Goal: Information Seeking & Learning: Learn about a topic

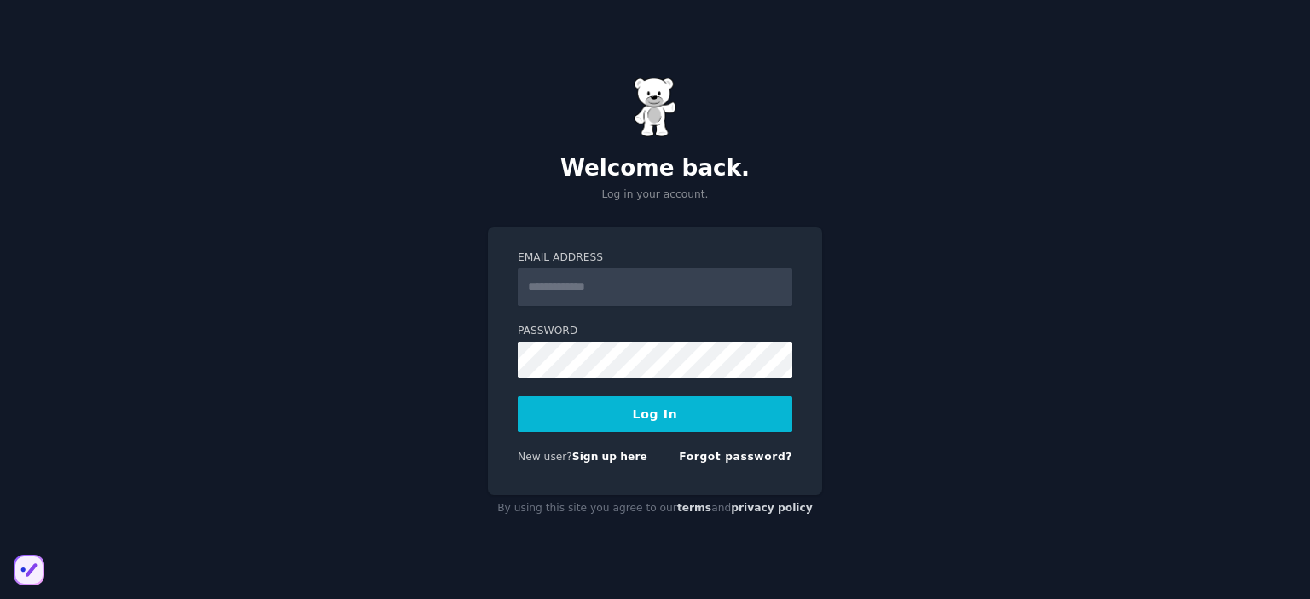
click at [628, 313] on form "Email Address Password Log In New user? Sign up here Forgot password?" at bounding box center [655, 361] width 275 height 221
click at [602, 280] on input "Email Address" at bounding box center [655, 288] width 275 height 38
type input "**********"
click at [648, 421] on button "Log In" at bounding box center [655, 415] width 275 height 36
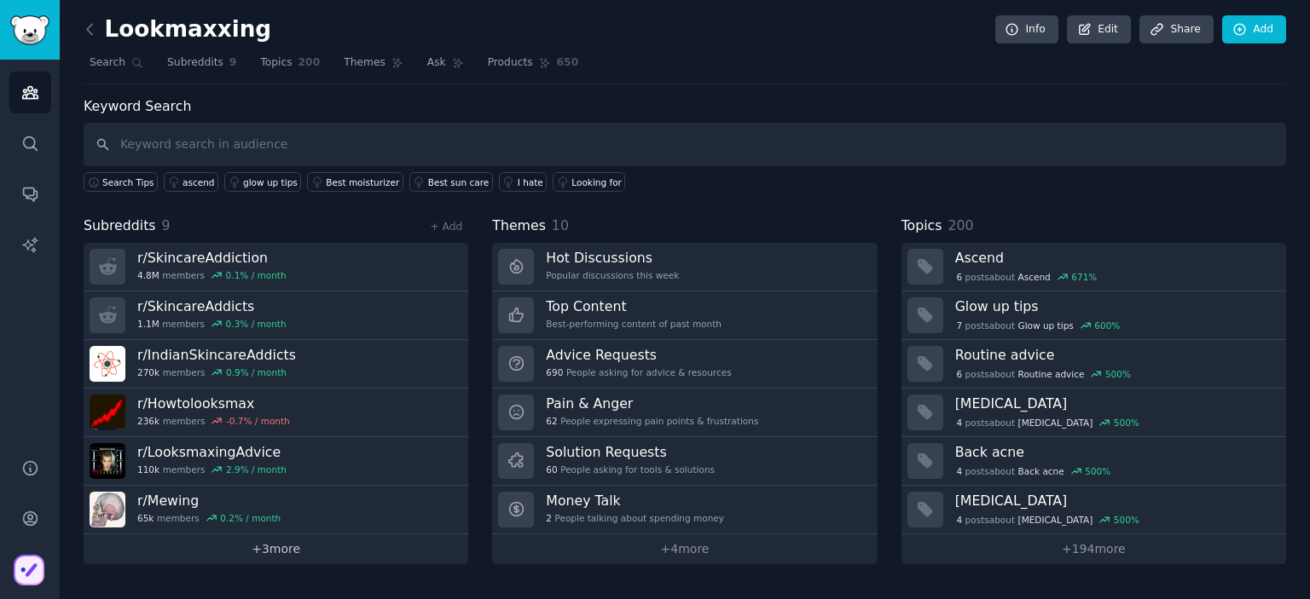
click at [279, 547] on link "+ 3 more" at bounding box center [276, 550] width 385 height 30
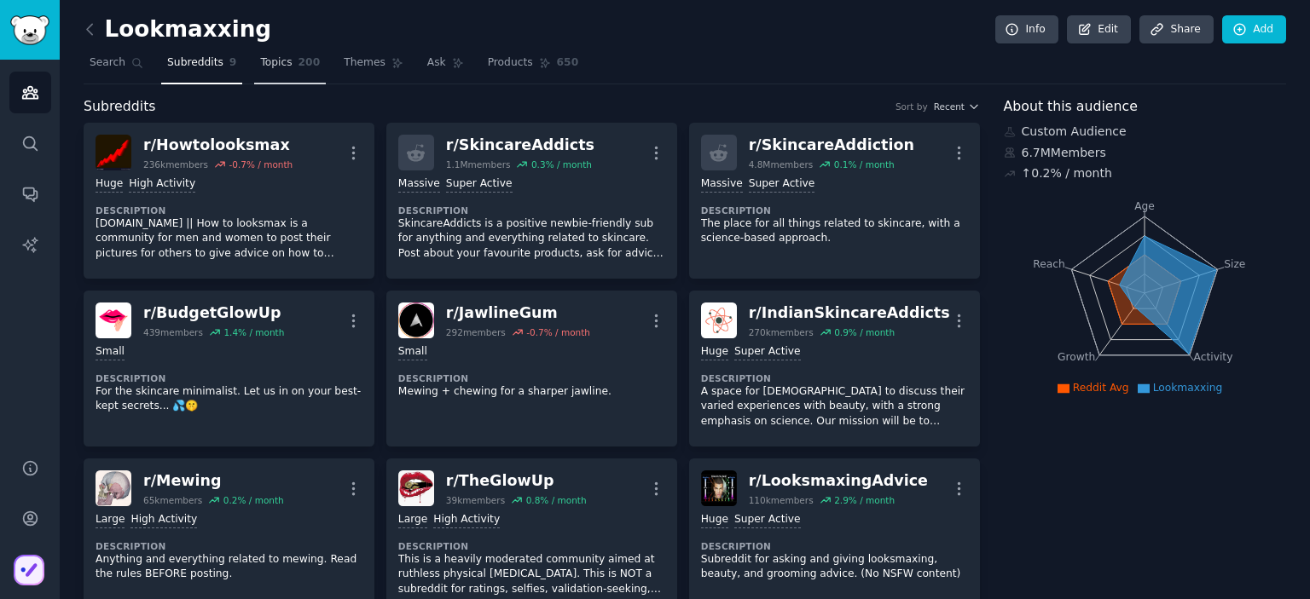
click at [277, 71] on link "Topics 200" at bounding box center [290, 66] width 72 height 35
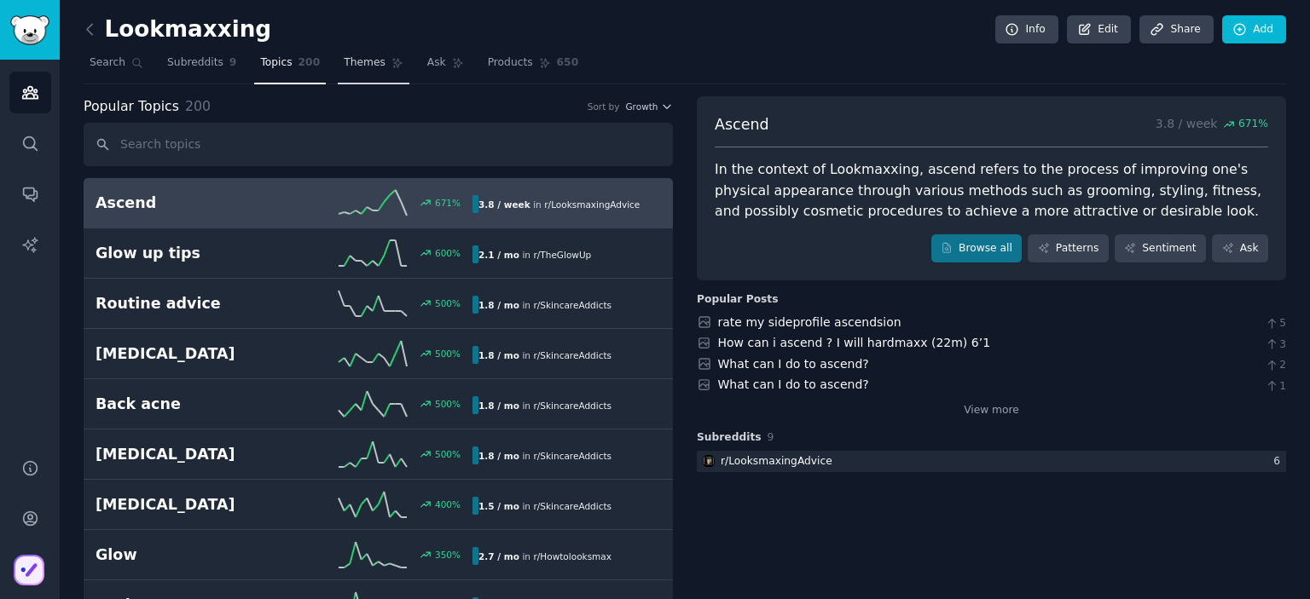
click at [350, 69] on span "Themes" at bounding box center [365, 62] width 42 height 15
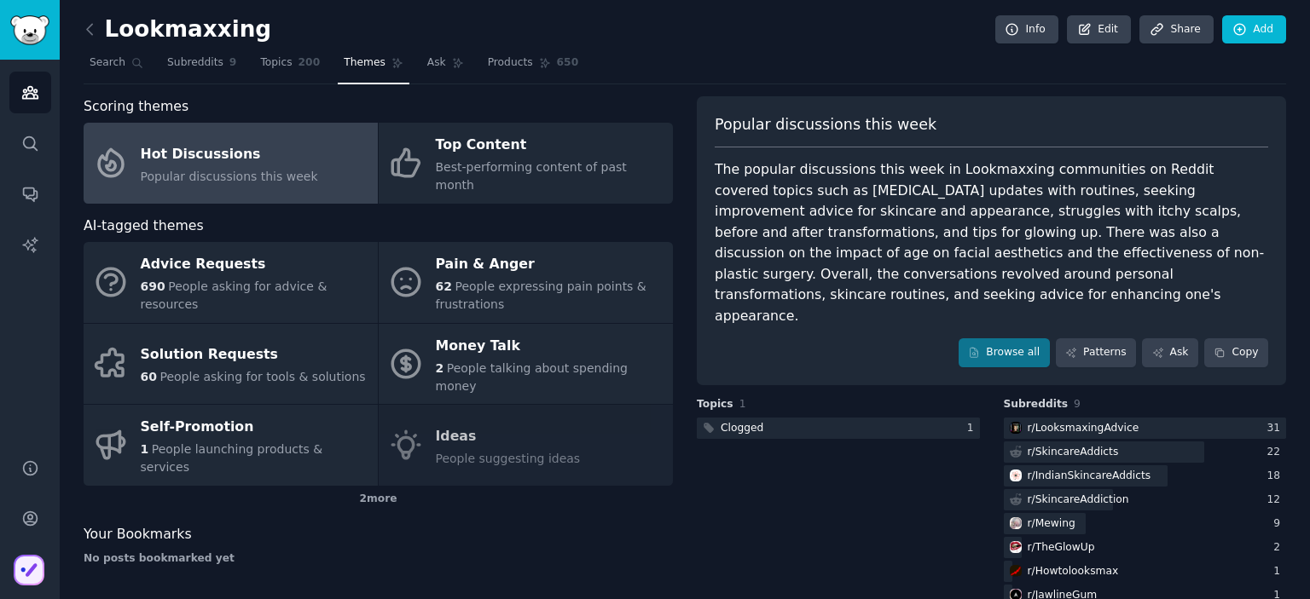
scroll to position [14, 0]
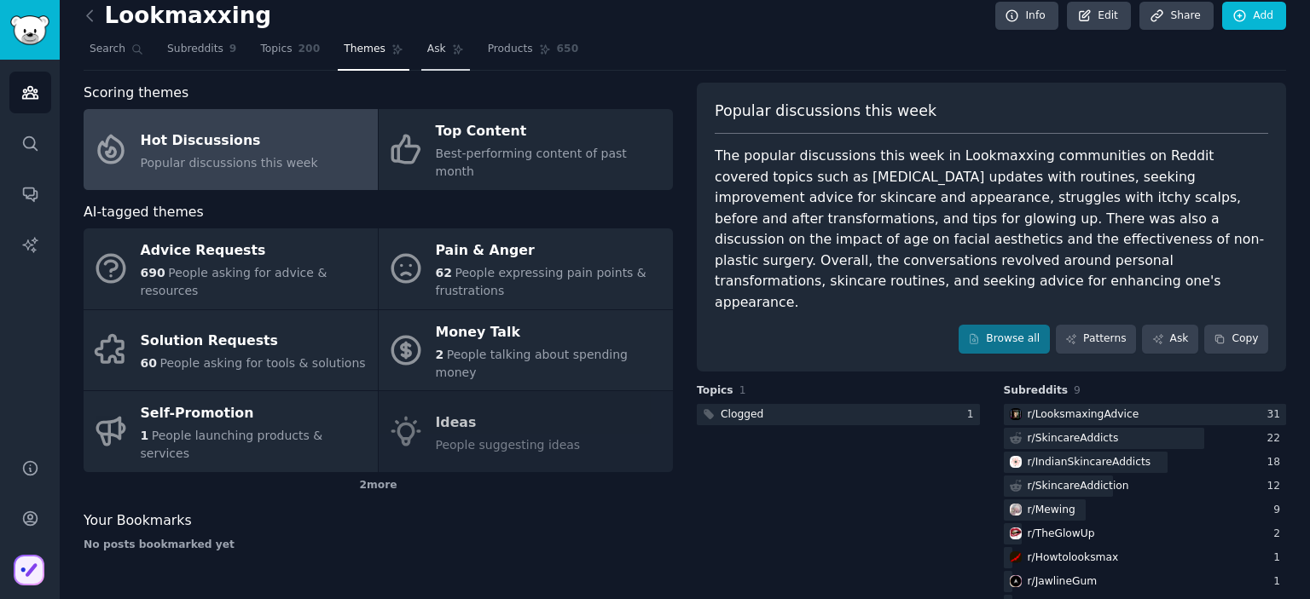
click at [452, 54] on icon at bounding box center [458, 49] width 12 height 12
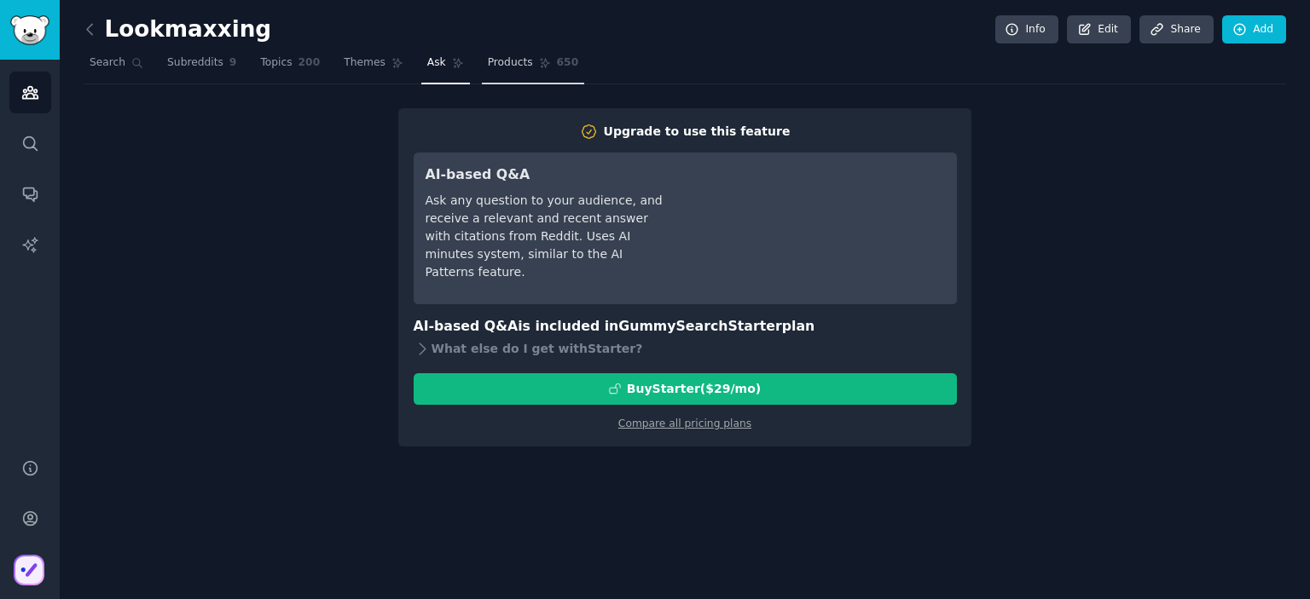
click at [526, 64] on link "Products 650" at bounding box center [533, 66] width 102 height 35
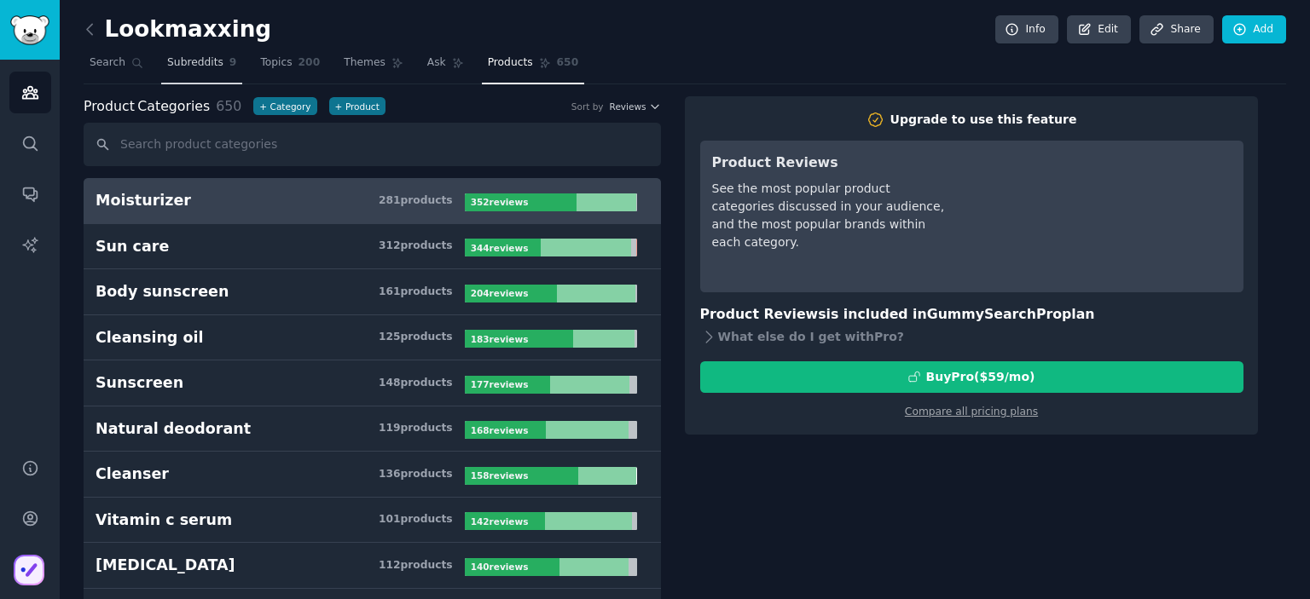
click at [178, 68] on span "Subreddits" at bounding box center [195, 62] width 56 height 15
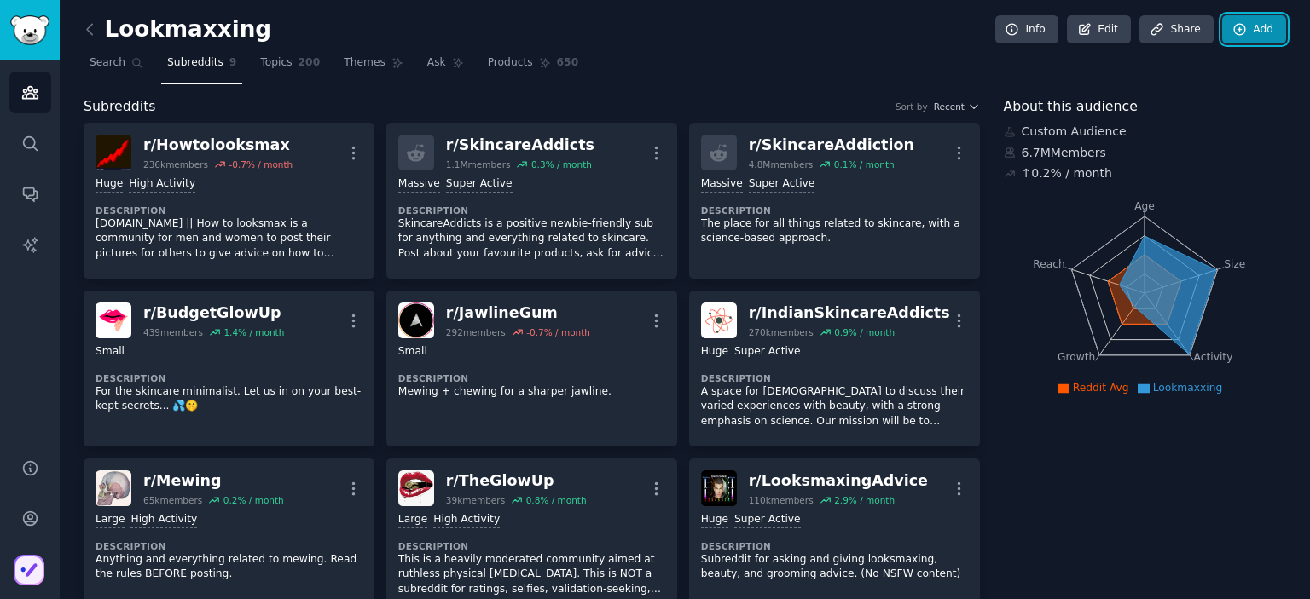
click at [1236, 33] on icon at bounding box center [1239, 29] width 15 height 15
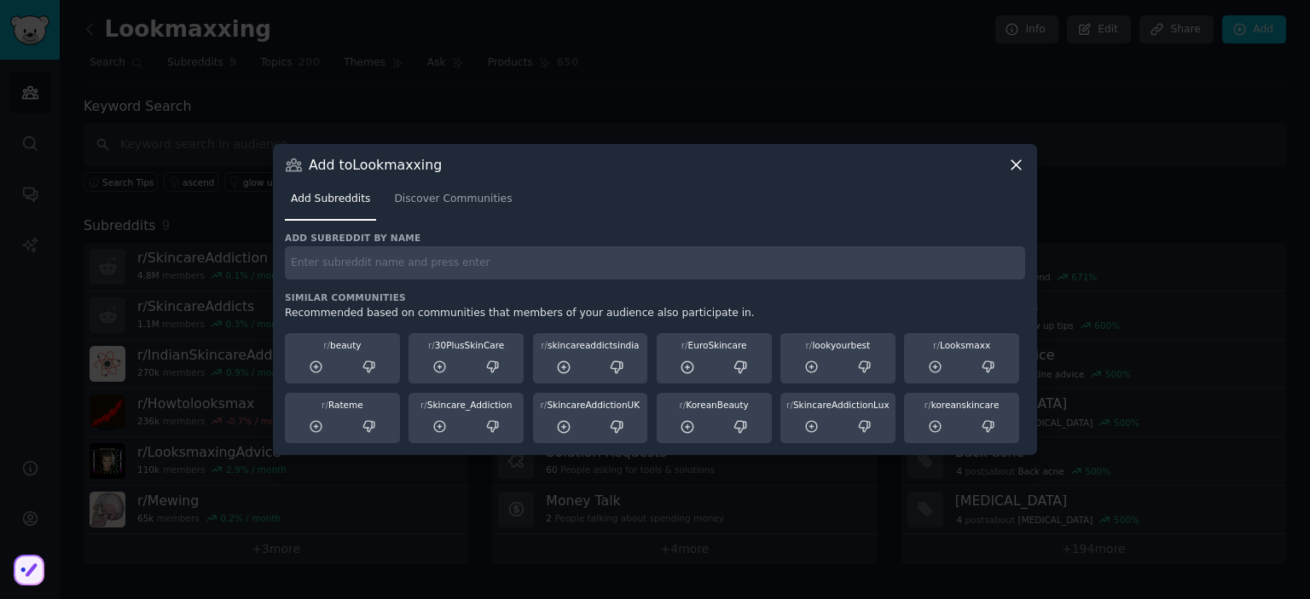
click at [1011, 162] on icon at bounding box center [1016, 165] width 18 height 18
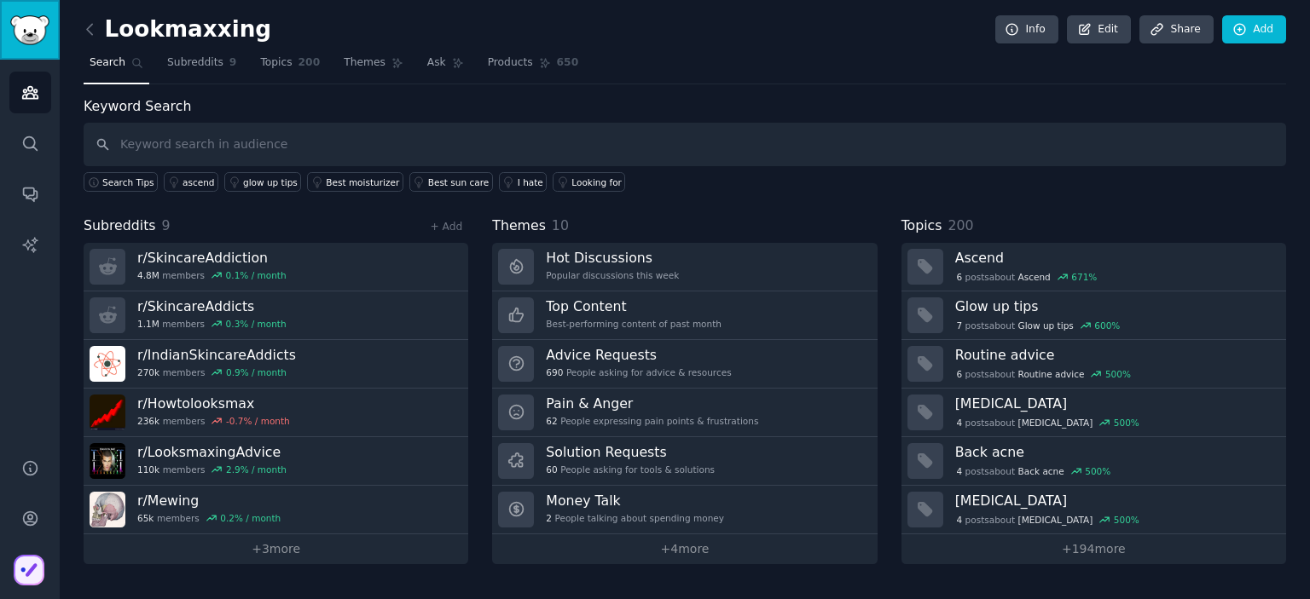
click at [17, 32] on img "Sidebar" at bounding box center [29, 30] width 39 height 30
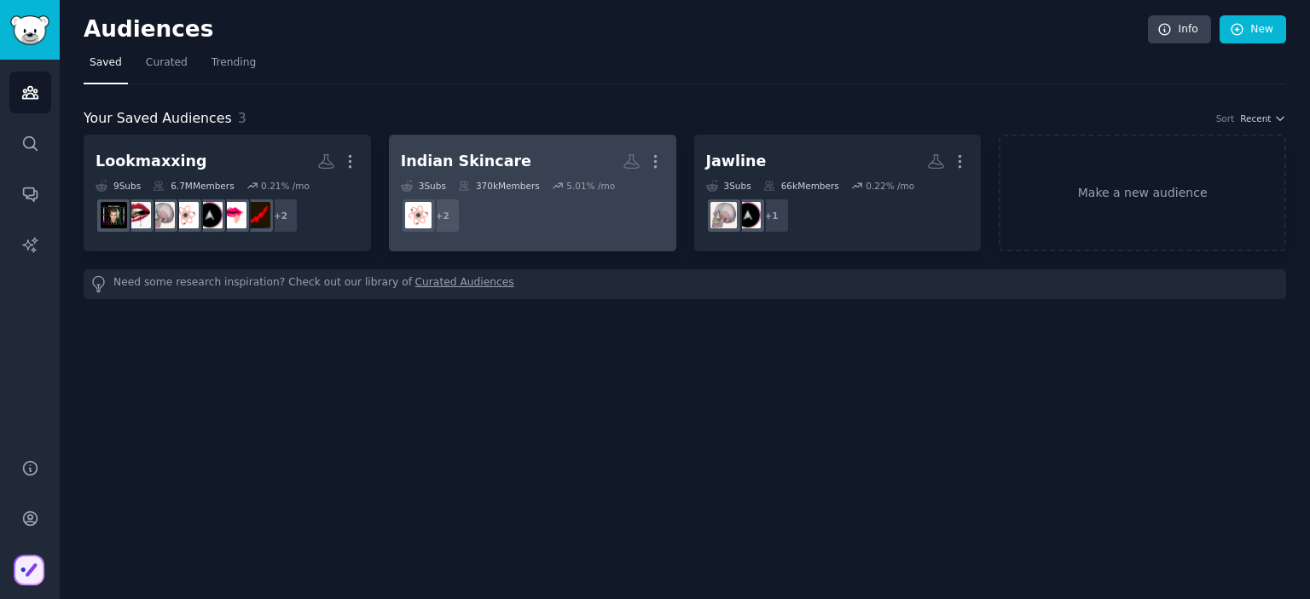
click at [573, 217] on dd "r/skincareaddictsindia, r/IndianSkincareRehab + 2" at bounding box center [533, 216] width 264 height 48
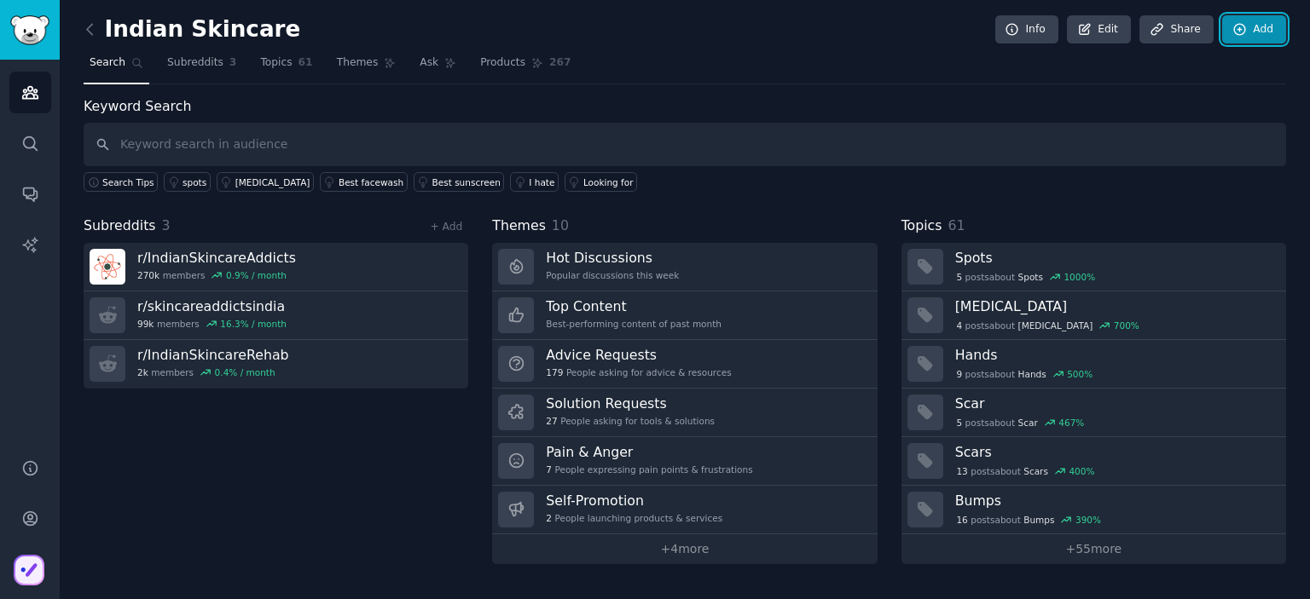
click at [1252, 30] on link "Add" at bounding box center [1254, 29] width 64 height 29
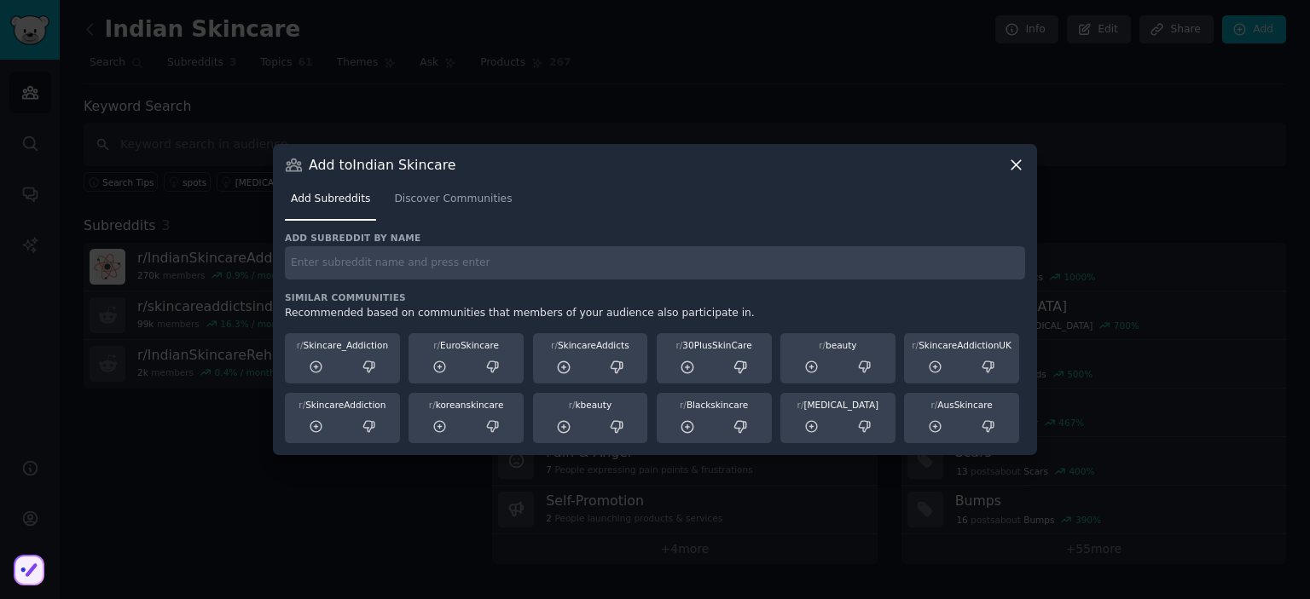
click at [343, 265] on input "text" at bounding box center [655, 262] width 740 height 33
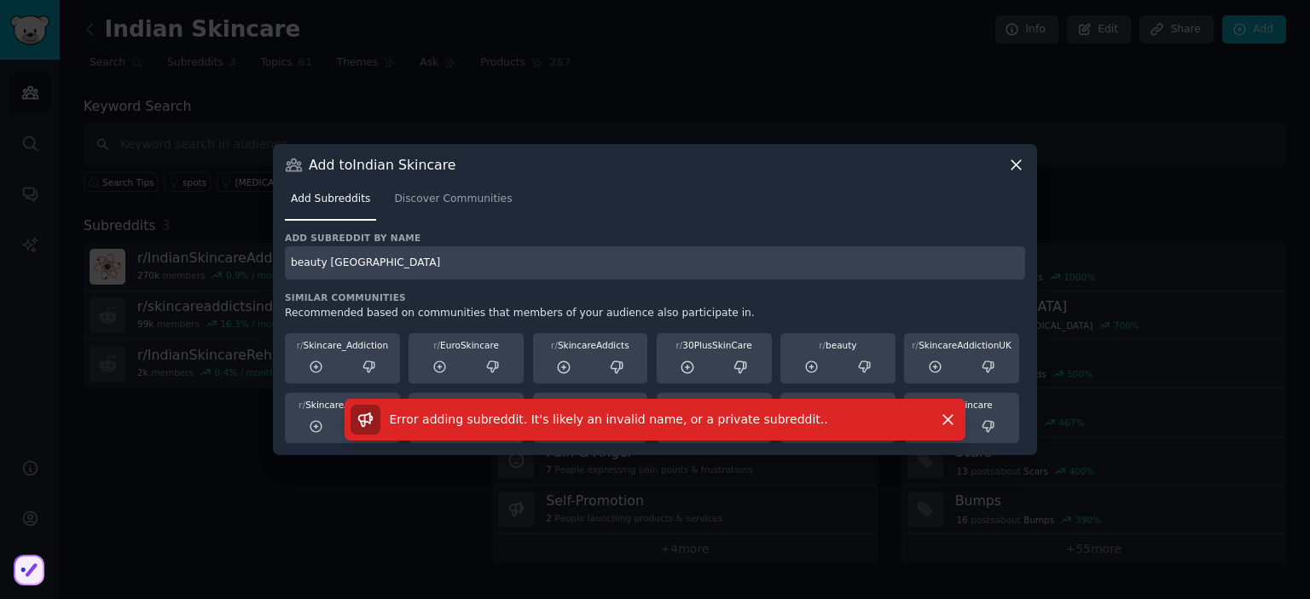
click at [328, 264] on input "beauty india" at bounding box center [655, 262] width 740 height 33
type input "beautyindia"
drag, startPoint x: 378, startPoint y: 262, endPoint x: 285, endPoint y: 251, distance: 93.6
click at [285, 251] on input "beautyindia" at bounding box center [655, 262] width 740 height 33
click at [1011, 156] on icon at bounding box center [1016, 165] width 18 height 18
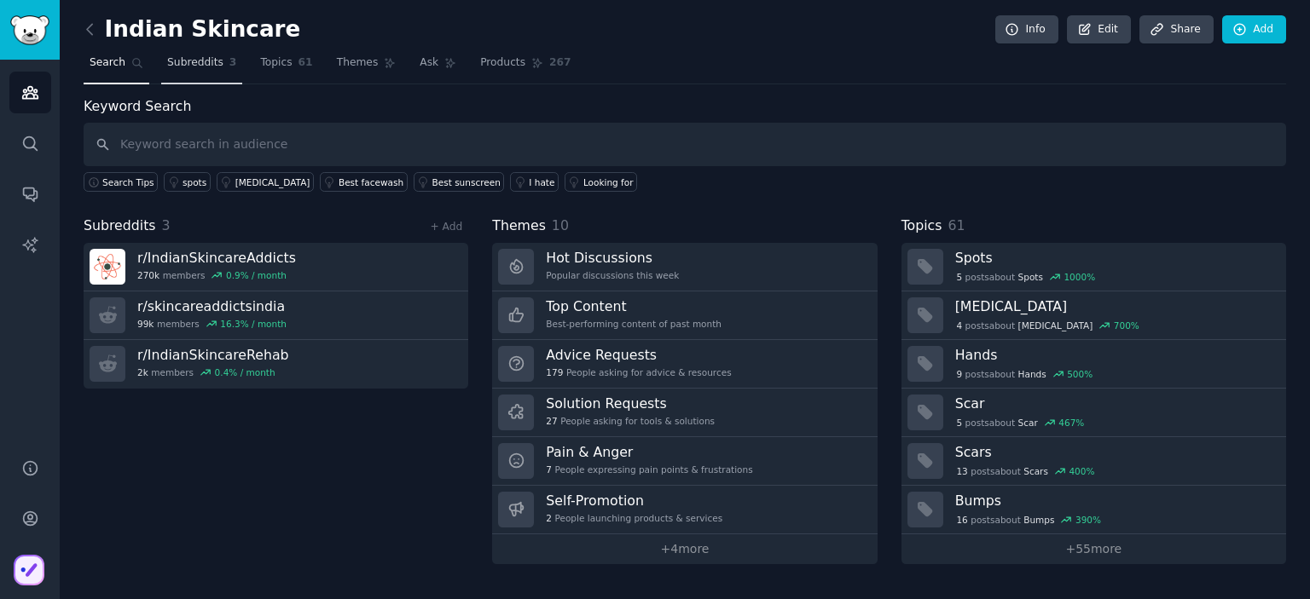
click at [192, 67] on span "Subreddits" at bounding box center [195, 62] width 56 height 15
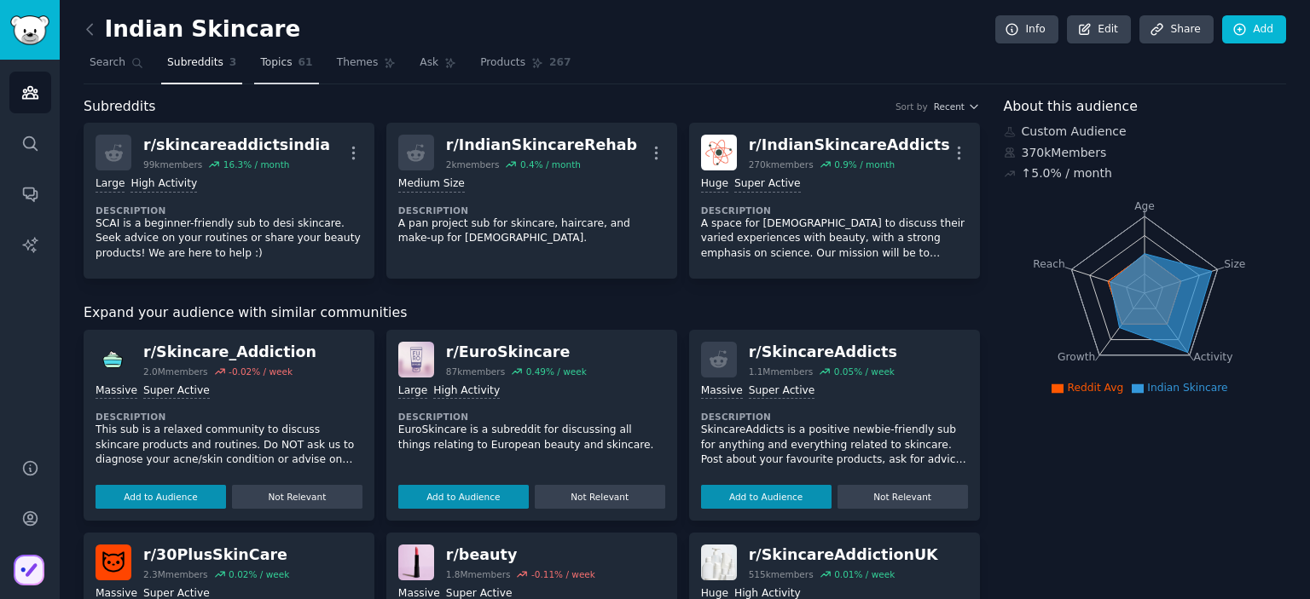
click at [272, 71] on link "Topics 61" at bounding box center [286, 66] width 64 height 35
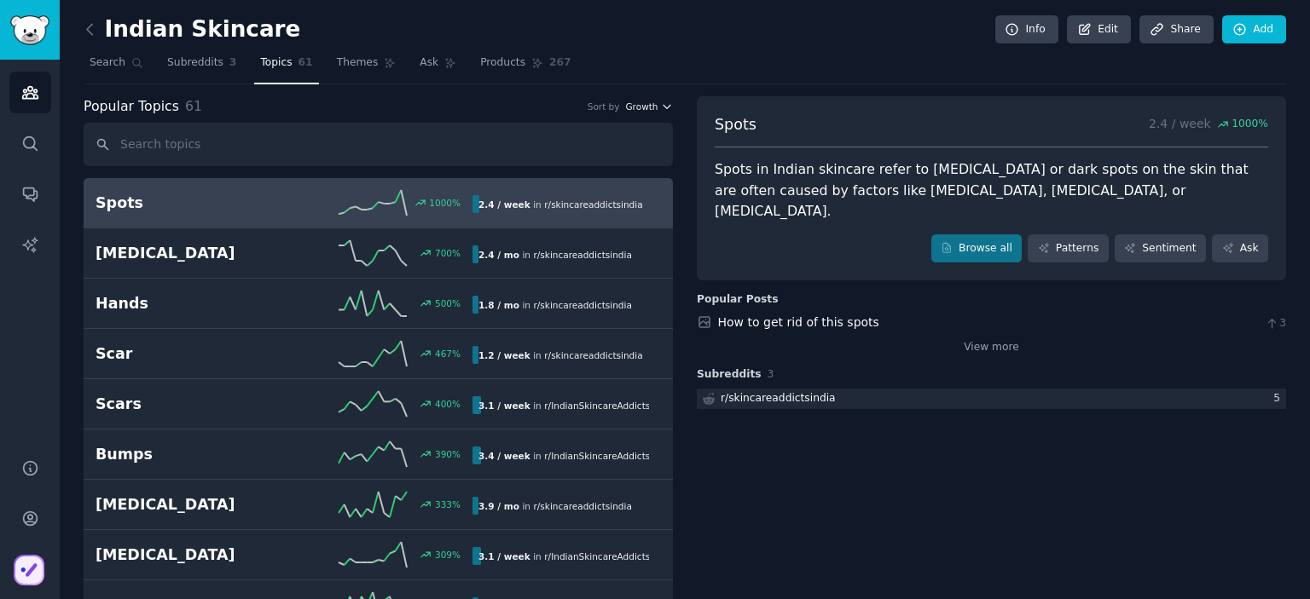
click at [661, 104] on icon "button" at bounding box center [667, 107] width 12 height 12
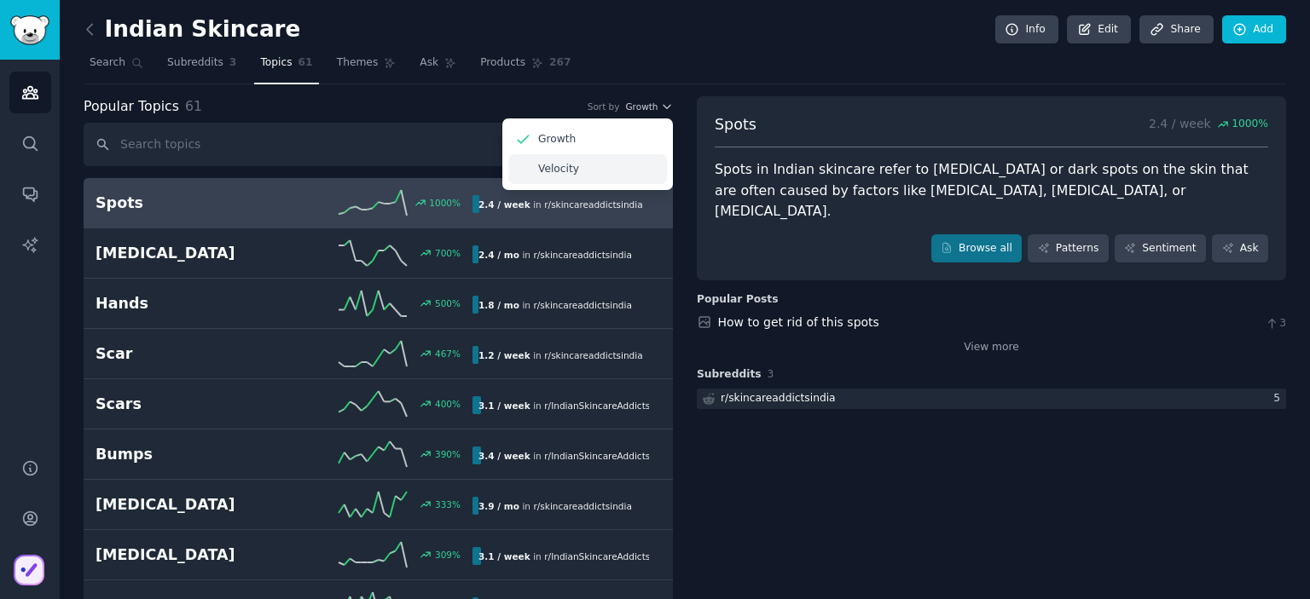
click at [550, 164] on p "Velocity" at bounding box center [558, 169] width 41 height 15
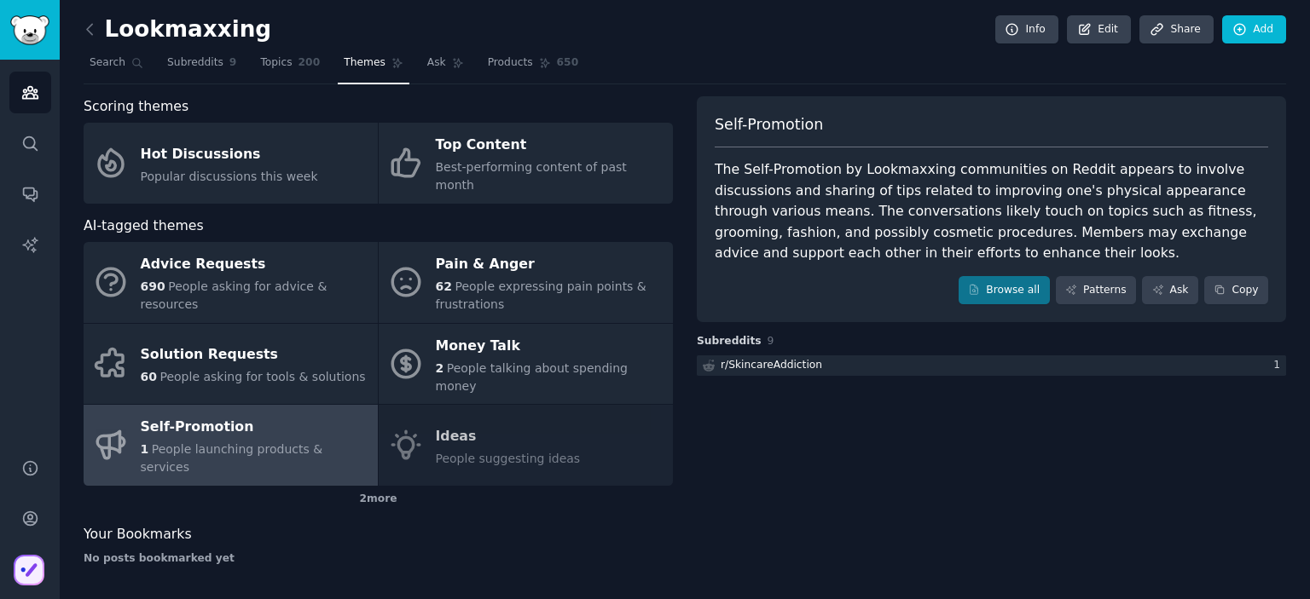
click at [238, 414] on div "Self-Promotion" at bounding box center [255, 427] width 229 height 27
click at [762, 194] on div "The Self-Promotion by Lookmaxxing communities on Reddit appears to involve disc…" at bounding box center [991, 211] width 553 height 105
click at [1031, 286] on link "Browse all" at bounding box center [1003, 290] width 91 height 29
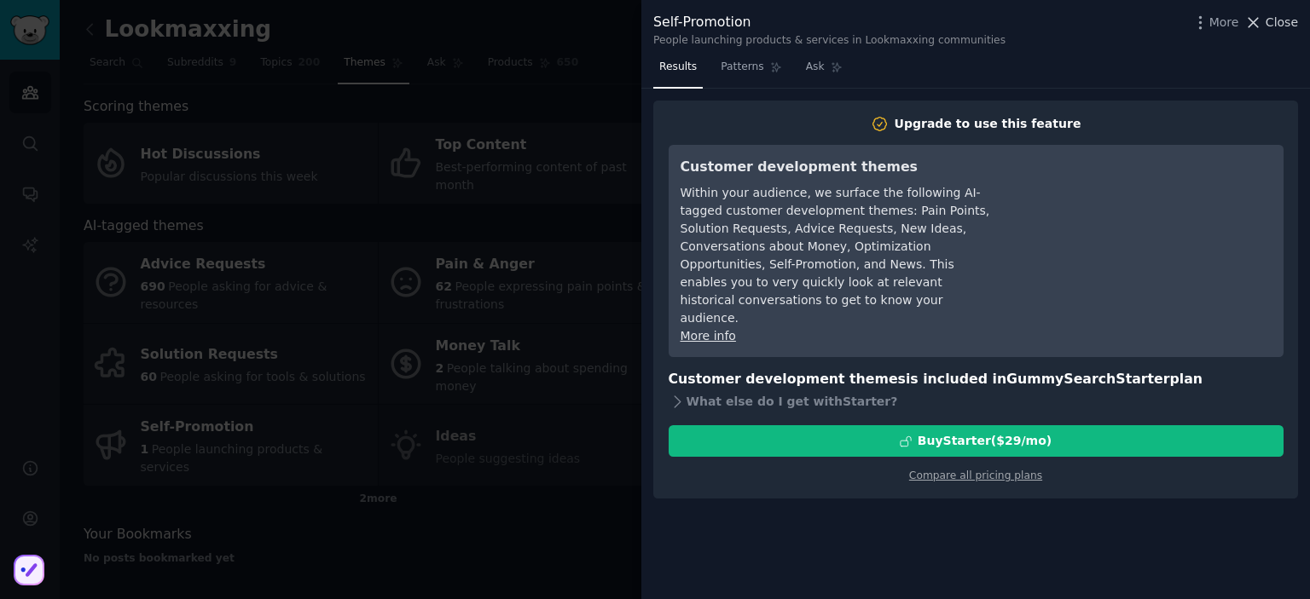
click at [1276, 23] on span "Close" at bounding box center [1281, 23] width 32 height 18
